Goal: Transaction & Acquisition: Purchase product/service

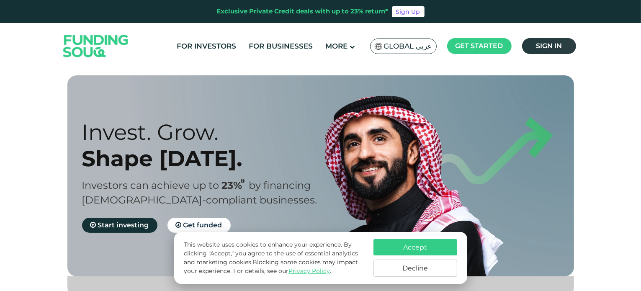
click at [544, 47] on span "Sign in" at bounding box center [549, 46] width 26 height 8
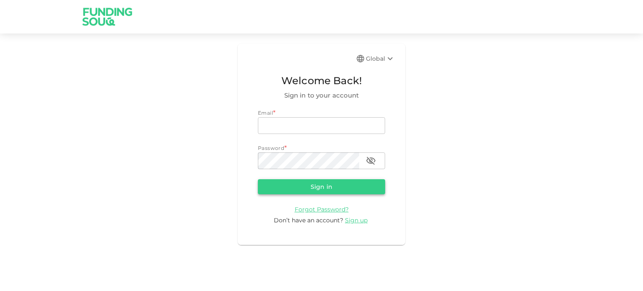
type input "saqib.awan@outlook.com"
click at [315, 188] on button "Sign in" at bounding box center [321, 186] width 127 height 15
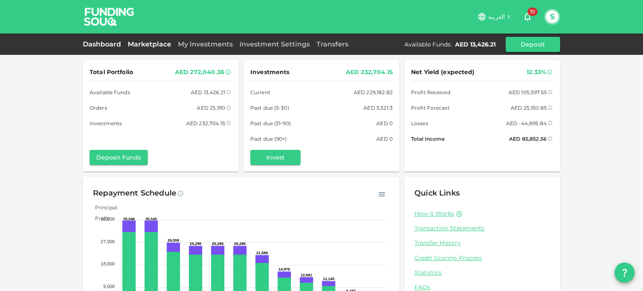
click at [151, 46] on link "Marketplace" at bounding box center [149, 44] width 50 height 8
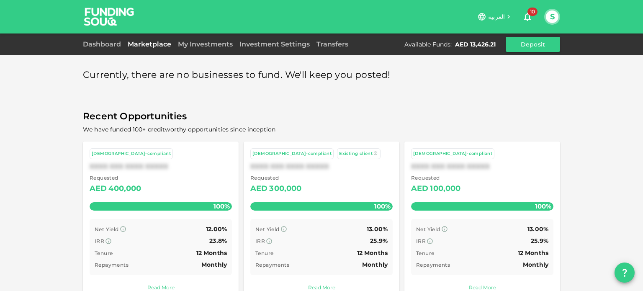
click at [452, 107] on div "Currently, there are no businesses to fund. We'll keep you posted! Recent Oppor…" at bounding box center [321, 182] width 477 height 245
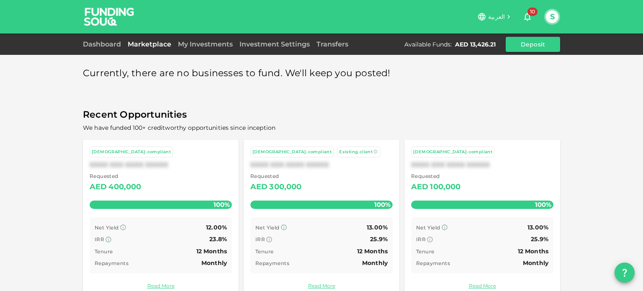
scroll to position [18, 0]
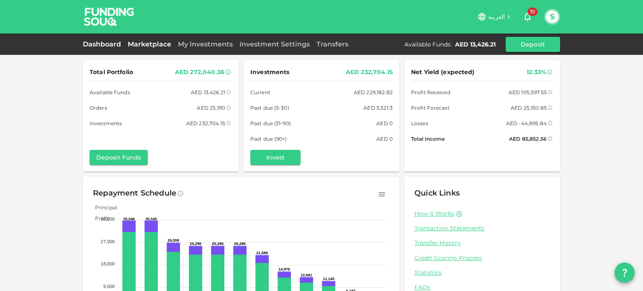
click at [152, 45] on link "Marketplace" at bounding box center [149, 44] width 50 height 8
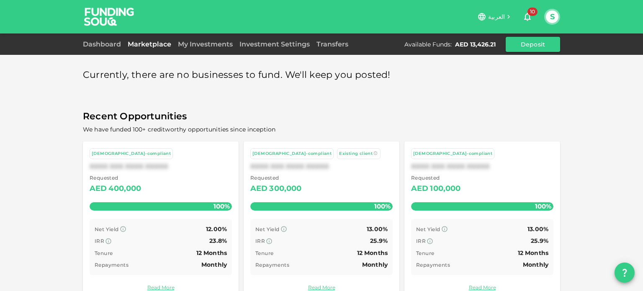
click at [485, 102] on div "Currently, there are no businesses to fund. We'll keep you posted! Recent Oppor…" at bounding box center [321, 182] width 477 height 245
click at [198, 45] on link "My Investments" at bounding box center [206, 44] width 62 height 8
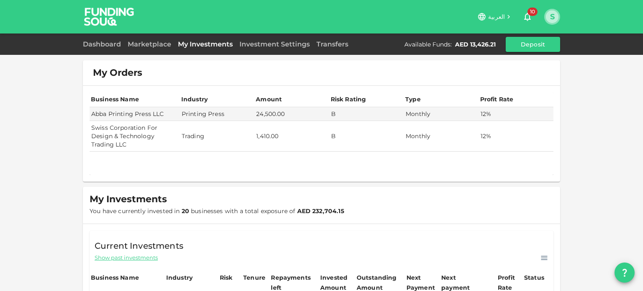
click at [553, 21] on button "S" at bounding box center [552, 16] width 13 height 13
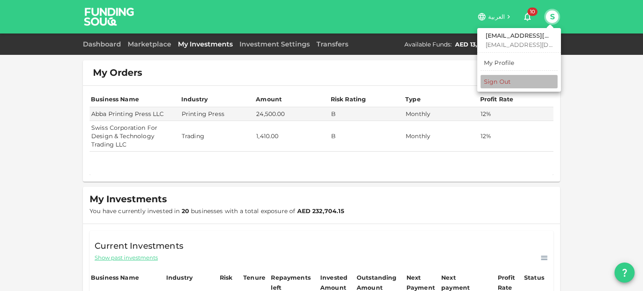
click at [501, 80] on div "Sign Out" at bounding box center [497, 81] width 27 height 8
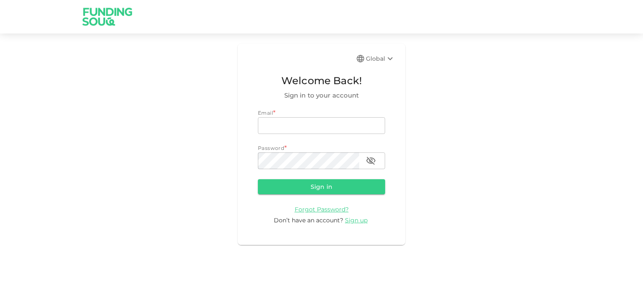
type input "[EMAIL_ADDRESS][DOMAIN_NAME]"
